Goal: Check status: Check status

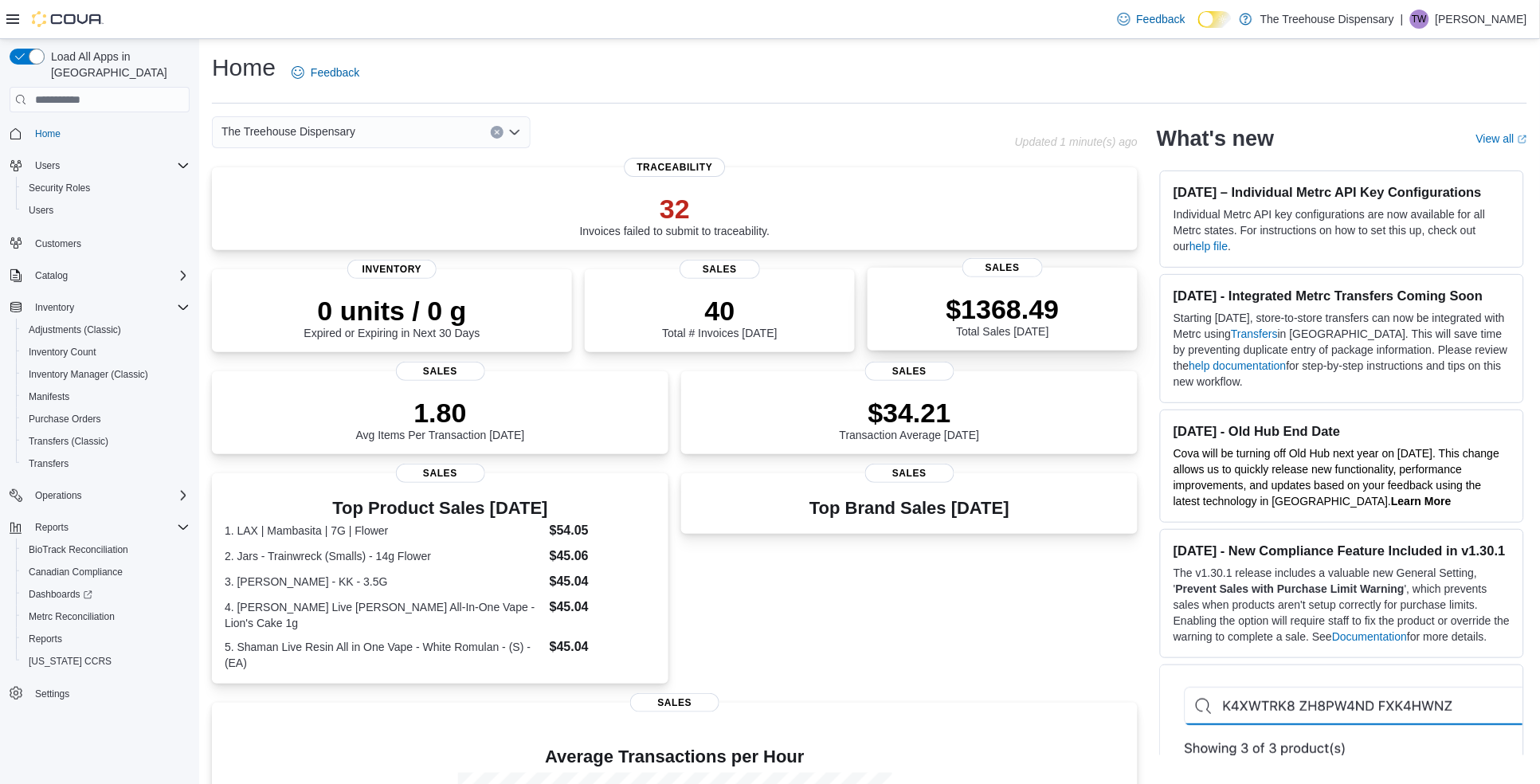
click at [925, 308] on div "$1368.49 Total Sales [DATE]" at bounding box center [1003, 312] width 245 height 51
